Goal: Information Seeking & Learning: Understand process/instructions

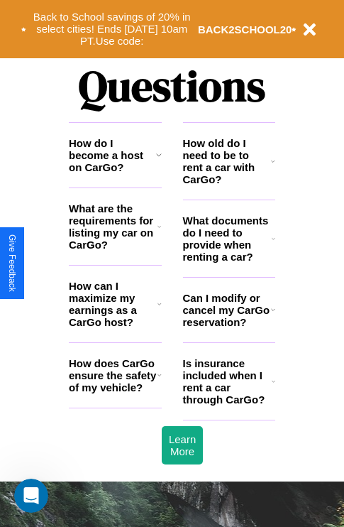
scroll to position [1720, 0]
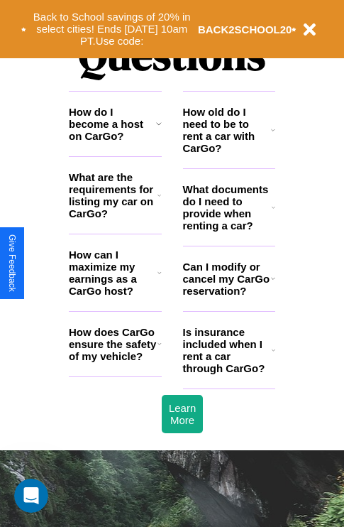
click at [158, 129] on icon at bounding box center [159, 123] width 6 height 11
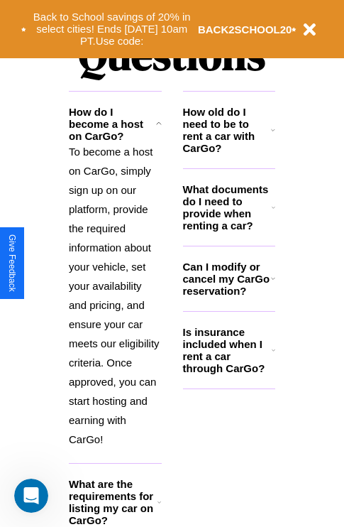
click at [273, 213] on icon at bounding box center [274, 207] width 4 height 11
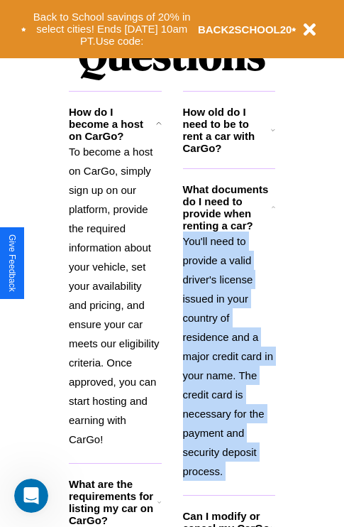
scroll to position [1872, 0]
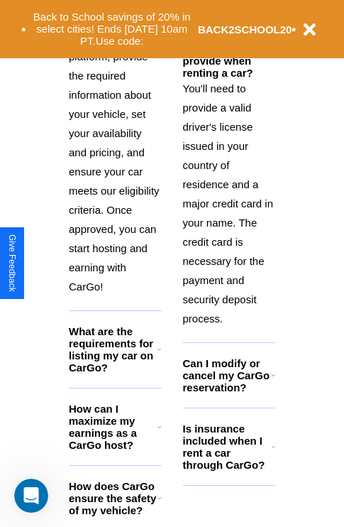
click at [159, 503] on icon at bounding box center [160, 497] width 4 height 11
click at [229, 393] on h3 "Can I modify or cancel my CarGo reservation?" at bounding box center [227, 375] width 88 height 36
click at [115, 166] on p "To become a host on CarGo, simply sign up on our platform, provide the required…" at bounding box center [115, 142] width 93 height 307
